Goal: Information Seeking & Learning: Learn about a topic

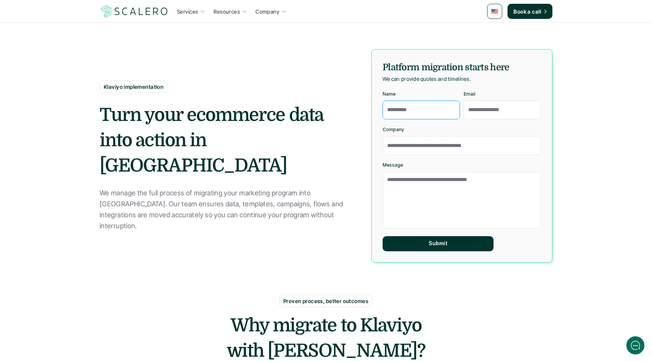
click at [425, 111] on input "Name" at bounding box center [421, 109] width 77 height 19
click at [200, 12] on link "Services" at bounding box center [191, 12] width 33 height 14
click at [64, 61] on section "Klaviyo implementation Turn your ecommerce data into action in Klaviyo We manag…" at bounding box center [326, 132] width 652 height 264
click at [437, 112] on input "Name" at bounding box center [421, 109] width 77 height 19
click at [344, 103] on div "Klaviyo implementation Turn your ecommerce data into action in Klaviyo We manag…" at bounding box center [227, 155] width 255 height 151
